Goal: Navigation & Orientation: Find specific page/section

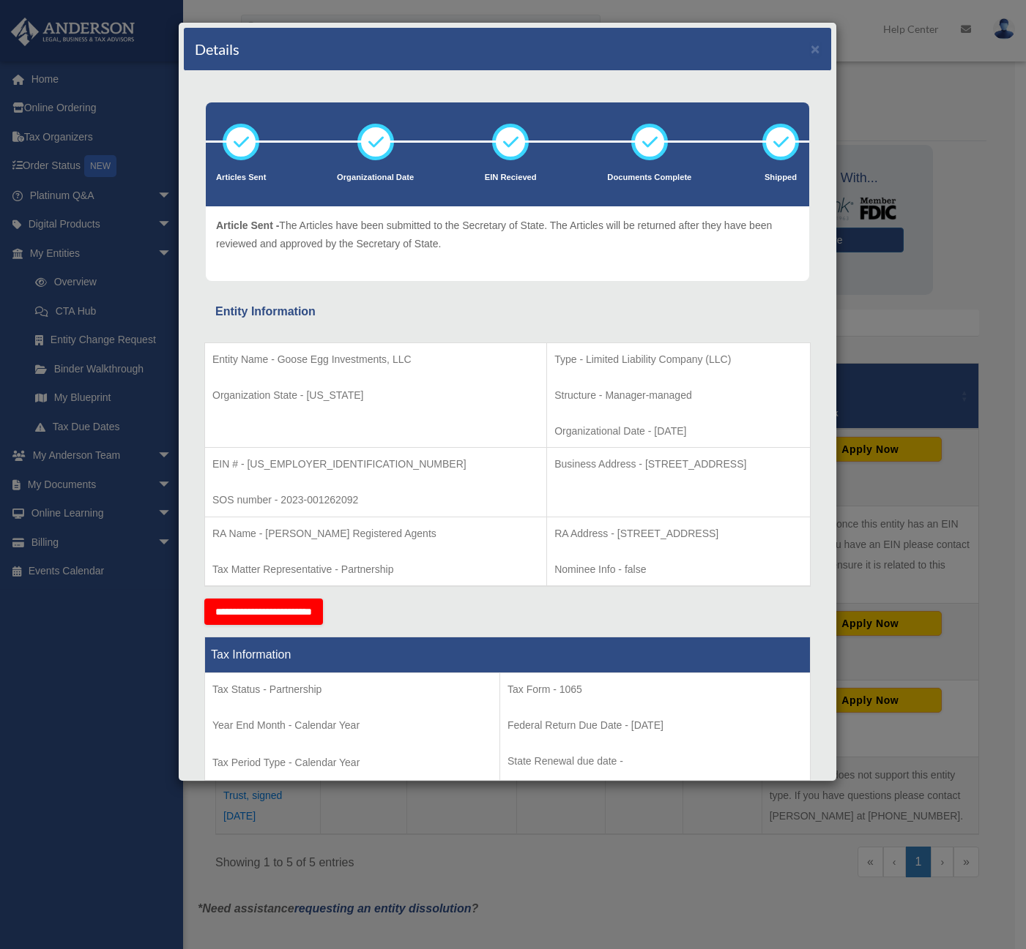
scroll to position [1171, 0]
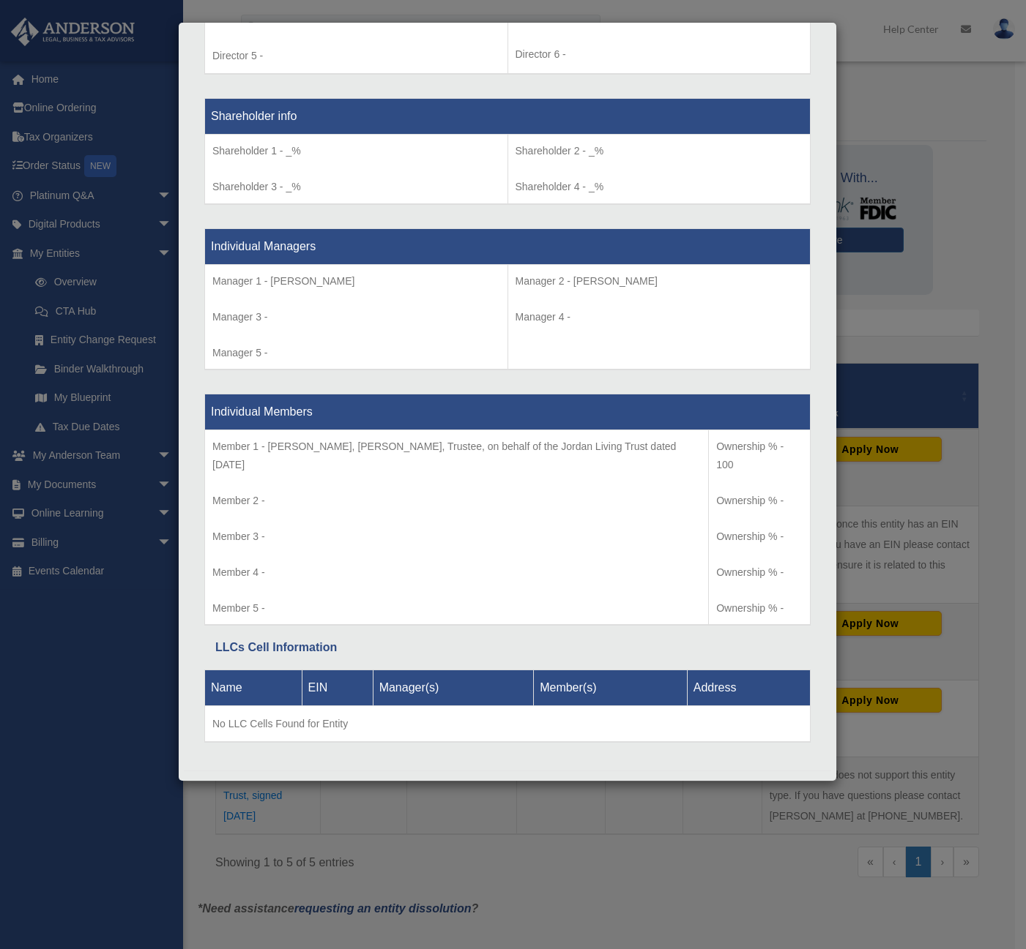
click at [40, 721] on div "Details × Articles Sent Organizational Date" at bounding box center [513, 474] width 1026 height 949
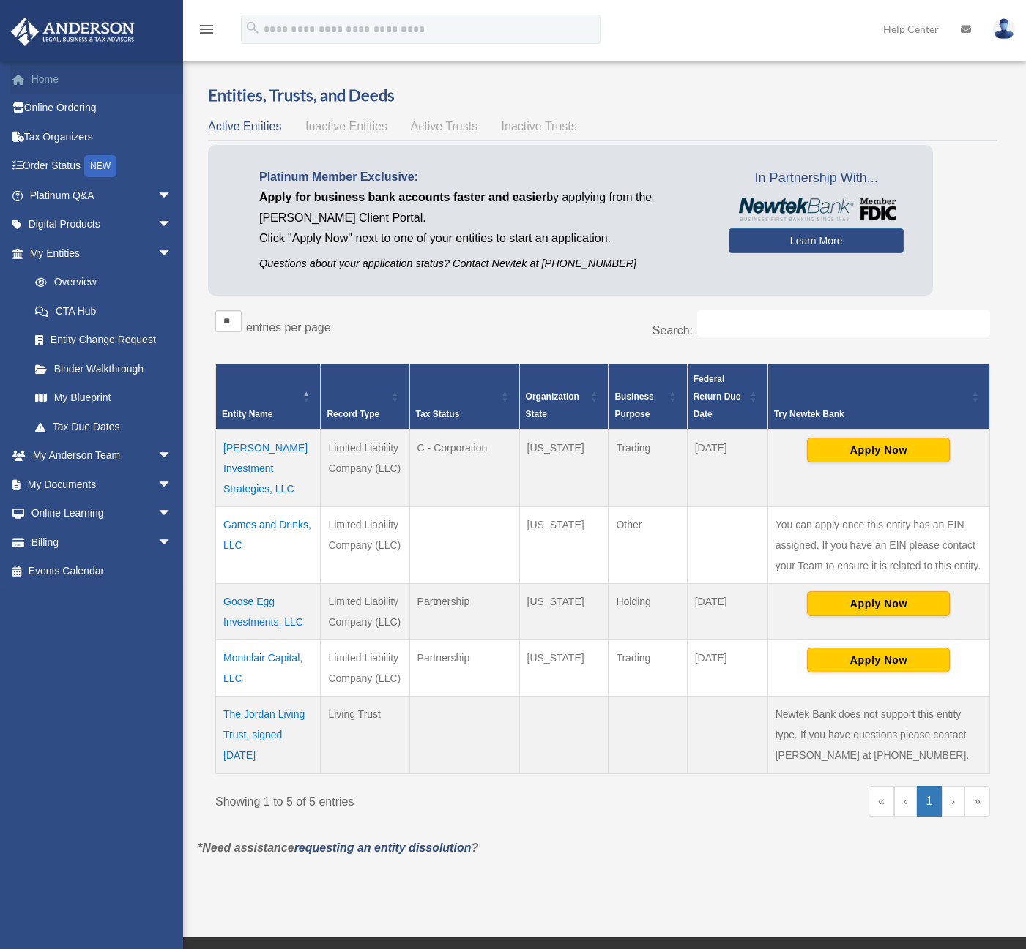
click at [31, 82] on link "Home" at bounding box center [102, 78] width 184 height 29
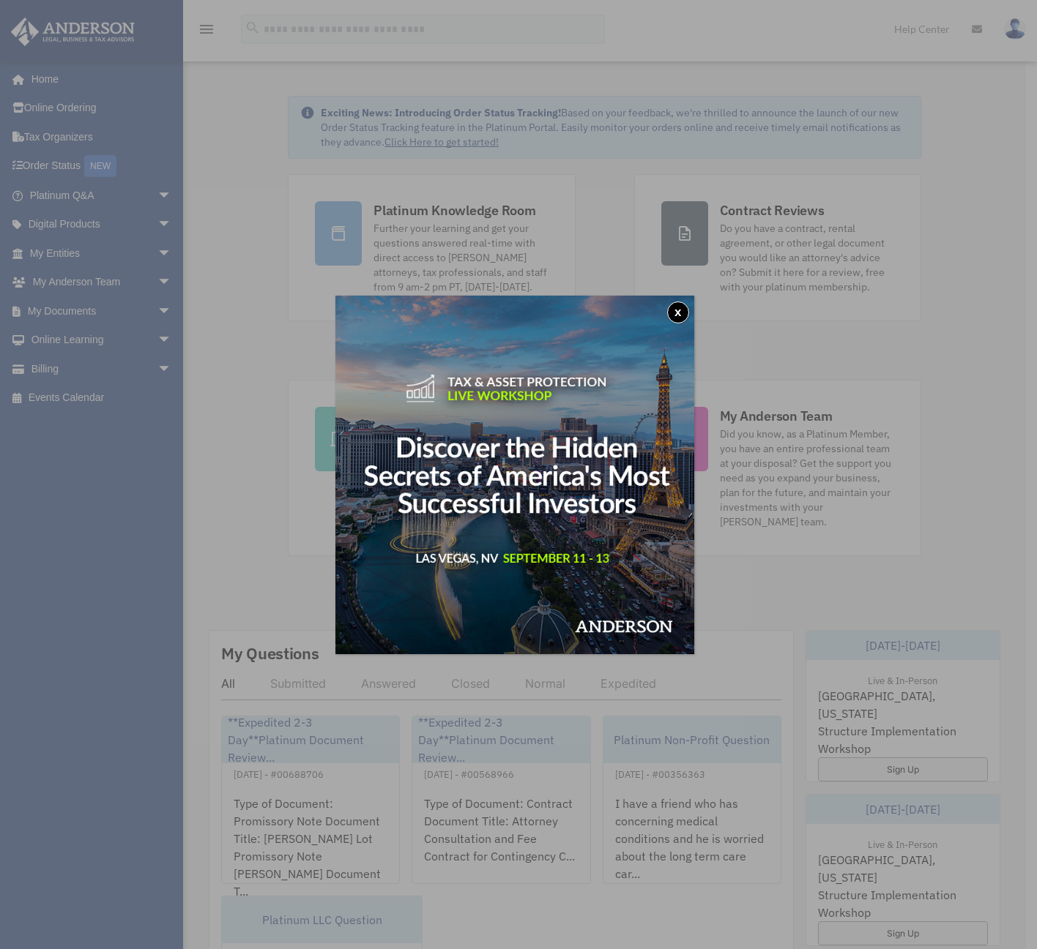
click at [687, 319] on button "x" at bounding box center [678, 313] width 22 height 22
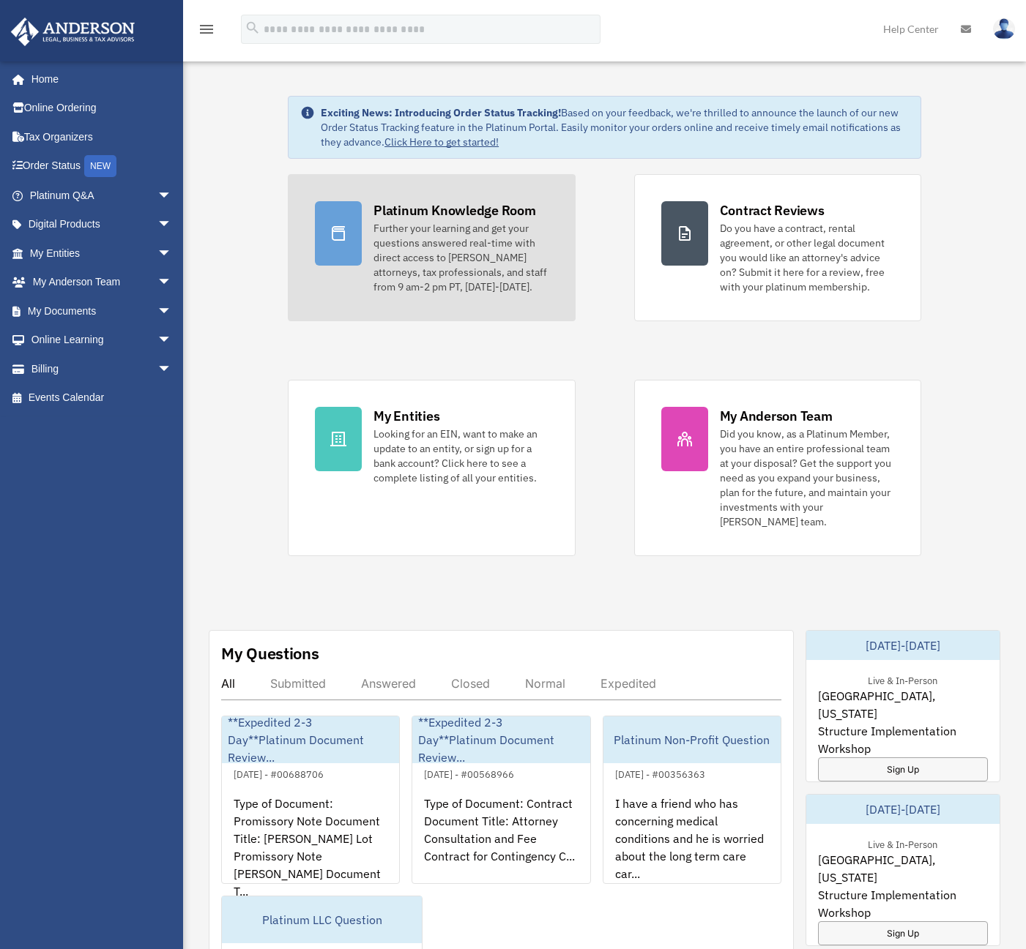
click at [452, 212] on div "Platinum Knowledge Room" at bounding box center [454, 210] width 163 height 18
